Goal: Information Seeking & Learning: Learn about a topic

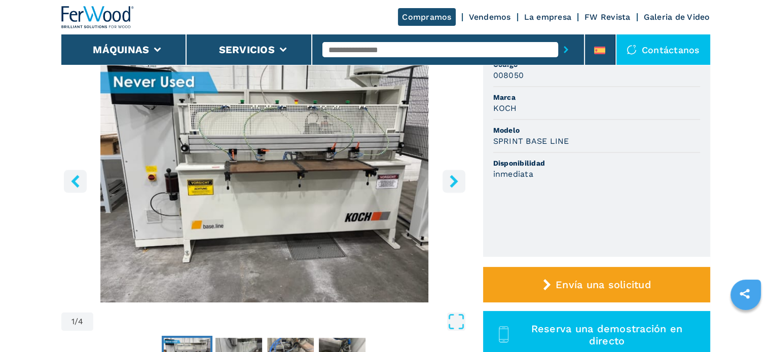
click at [448, 181] on icon "right-button" at bounding box center [454, 181] width 13 height 13
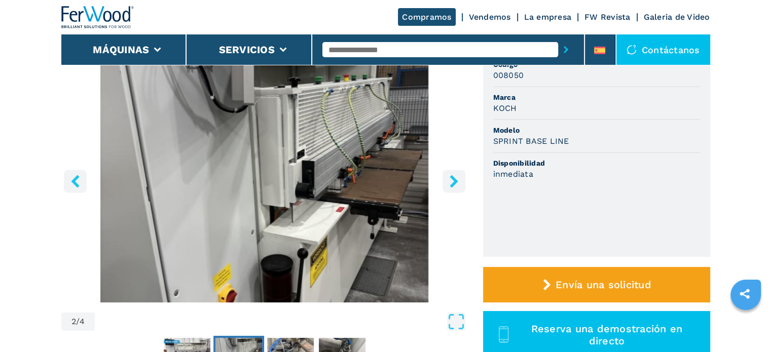
click at [448, 181] on icon "right-button" at bounding box center [454, 181] width 13 height 13
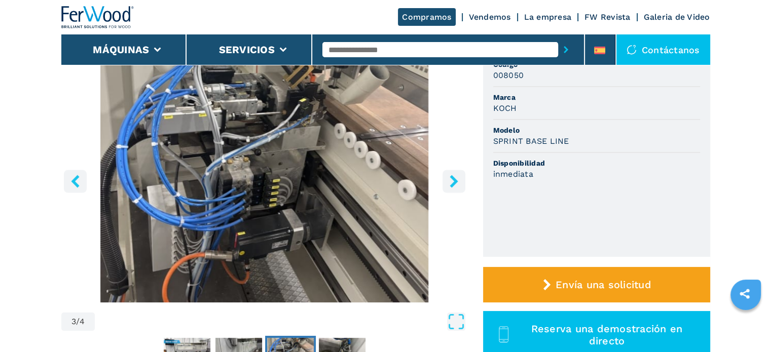
click at [448, 181] on icon "right-button" at bounding box center [454, 181] width 13 height 13
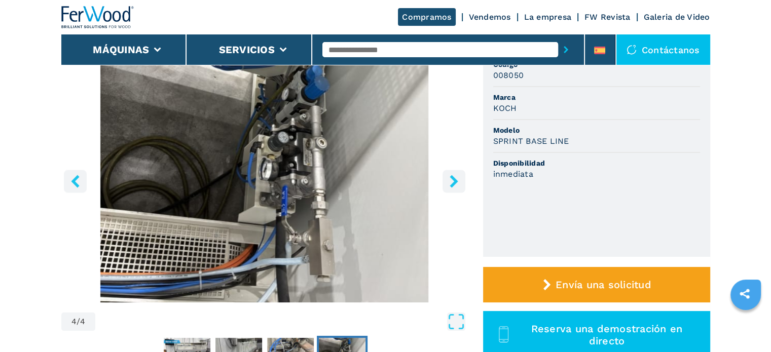
click at [448, 181] on icon "right-button" at bounding box center [454, 181] width 13 height 13
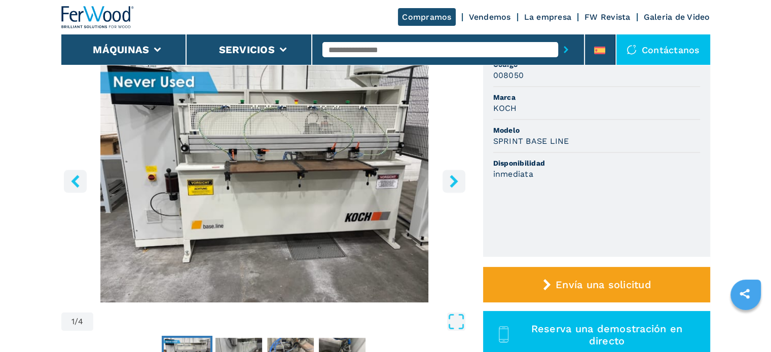
click at [448, 181] on icon "right-button" at bounding box center [454, 181] width 13 height 13
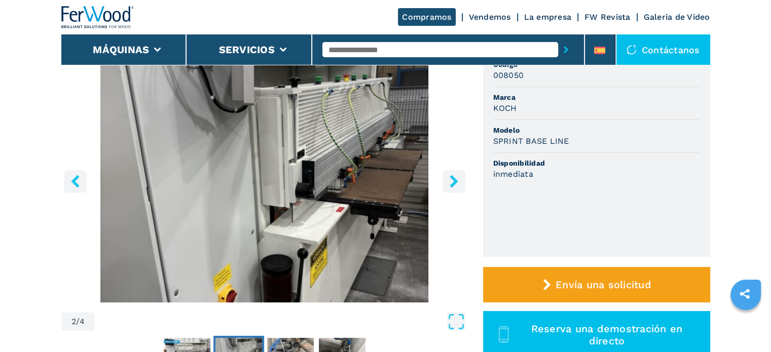
click at [448, 181] on icon "right-button" at bounding box center [454, 181] width 13 height 13
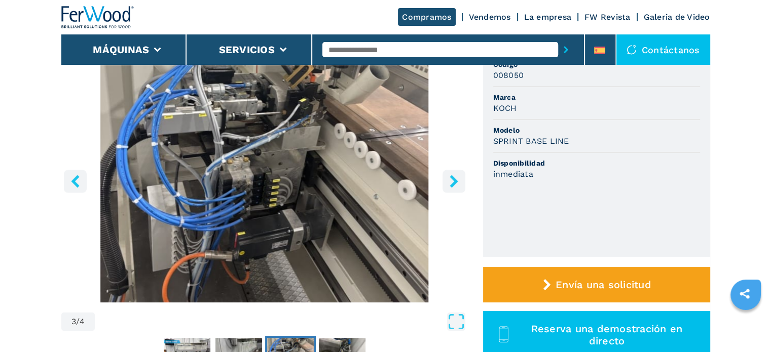
click at [450, 181] on icon "right-button" at bounding box center [454, 181] width 13 height 13
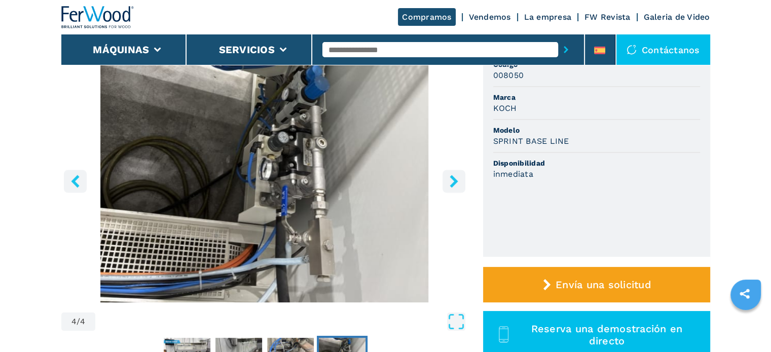
click at [450, 181] on icon "right-button" at bounding box center [454, 181] width 13 height 13
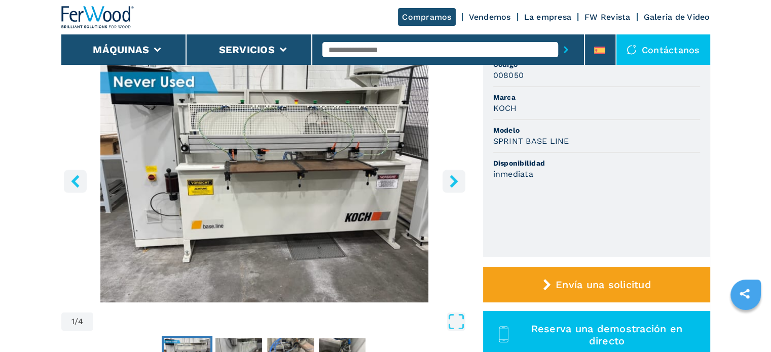
click at [453, 181] on icon "right-button" at bounding box center [454, 181] width 13 height 13
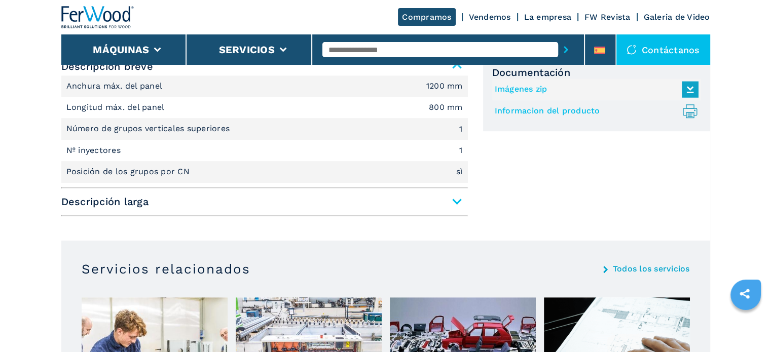
scroll to position [659, 0]
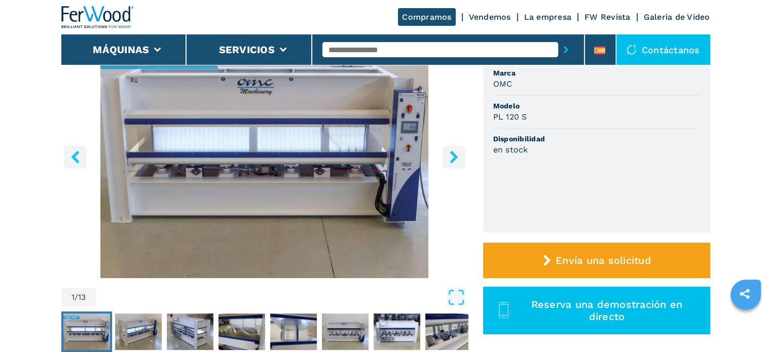
scroll to position [101, 0]
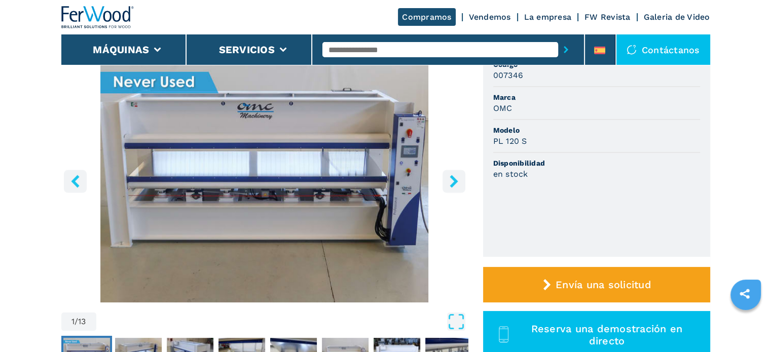
click at [454, 184] on icon "right-button" at bounding box center [454, 181] width 8 height 13
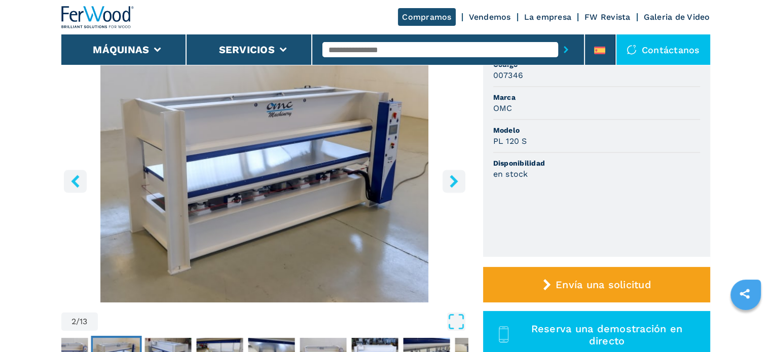
click at [456, 183] on icon "right-button" at bounding box center [454, 181] width 8 height 13
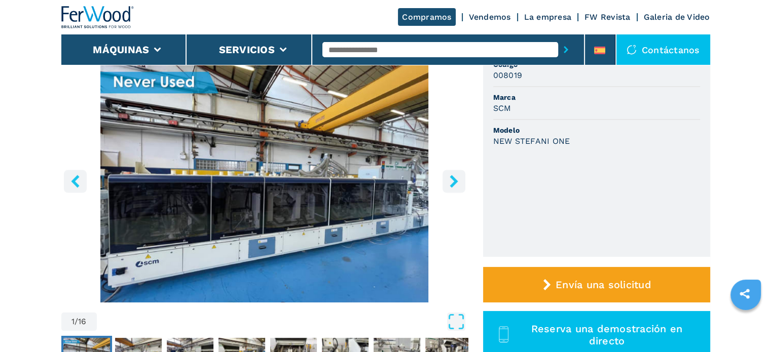
click at [452, 181] on icon "right-button" at bounding box center [454, 181] width 13 height 13
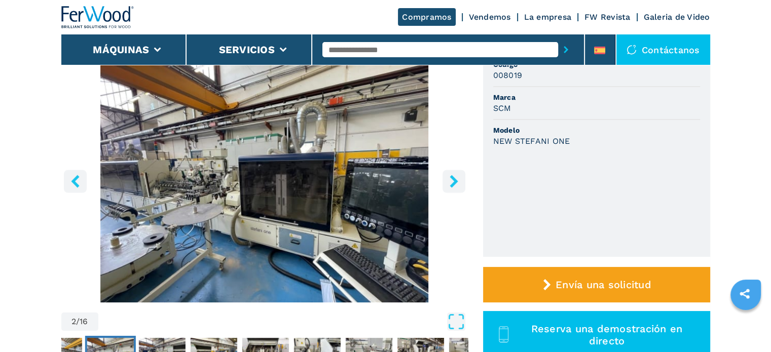
click at [452, 181] on icon "right-button" at bounding box center [454, 181] width 13 height 13
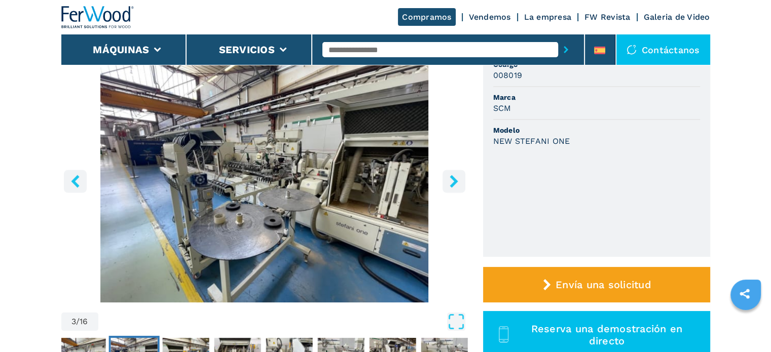
click at [452, 181] on icon "right-button" at bounding box center [454, 181] width 13 height 13
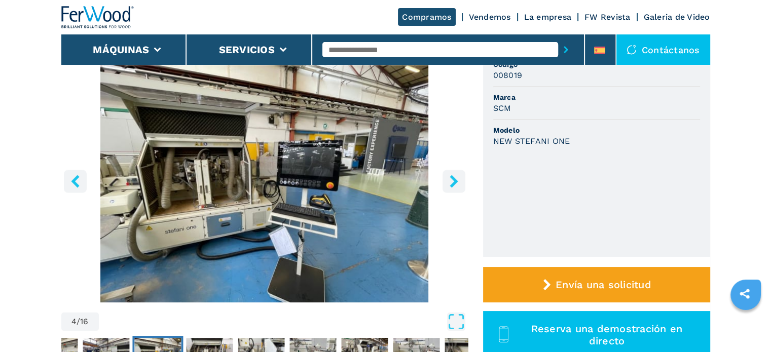
click at [452, 181] on icon "right-button" at bounding box center [454, 181] width 13 height 13
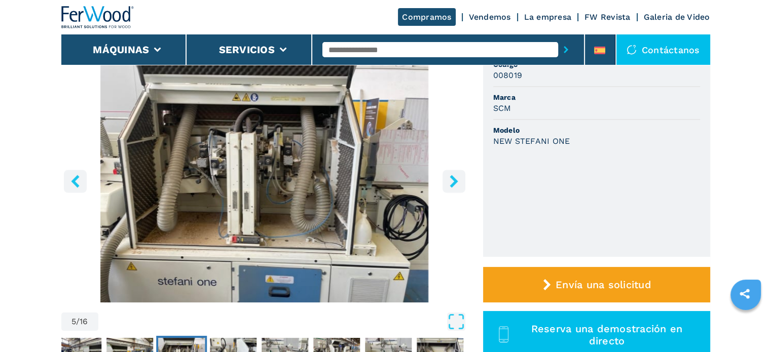
click at [452, 181] on icon "right-button" at bounding box center [454, 181] width 13 height 13
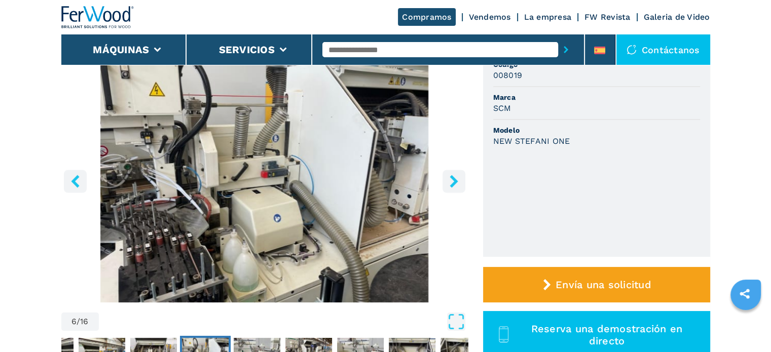
click at [452, 181] on icon "right-button" at bounding box center [454, 181] width 13 height 13
